Goal: Information Seeking & Learning: Learn about a topic

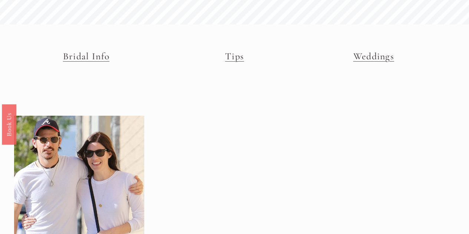
scroll to position [45, 0]
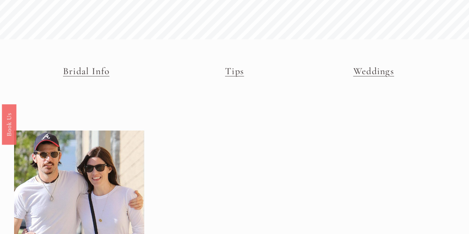
click at [369, 71] on link "Weddings" at bounding box center [373, 70] width 41 height 11
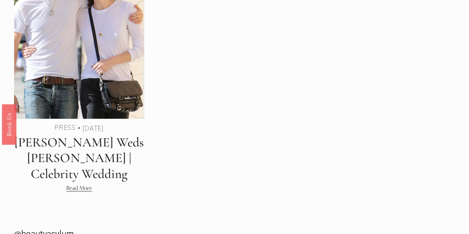
scroll to position [254, 0]
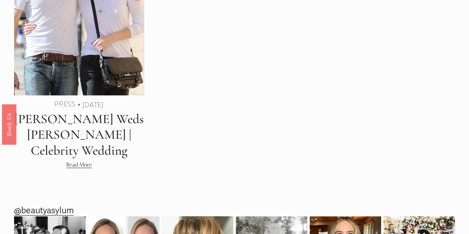
click at [81, 165] on link "Read More" at bounding box center [79, 164] width 26 height 9
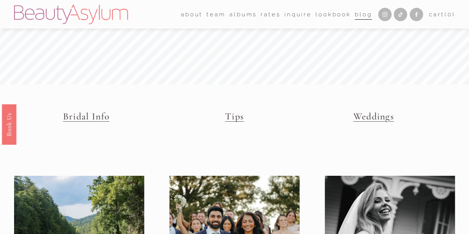
click at [81, 121] on link "Bridal Info" at bounding box center [86, 115] width 46 height 11
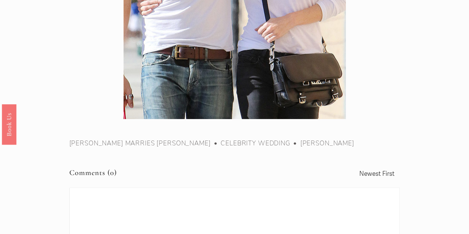
scroll to position [425, 0]
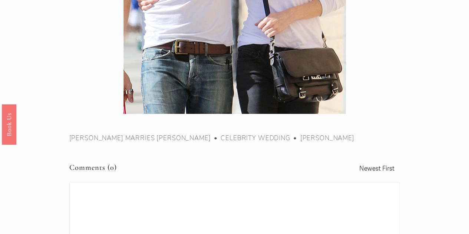
click at [353, 133] on link "[PERSON_NAME]" at bounding box center [327, 137] width 54 height 9
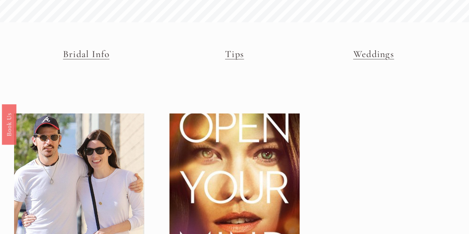
scroll to position [27, 0]
